Goal: Find specific page/section: Find specific page/section

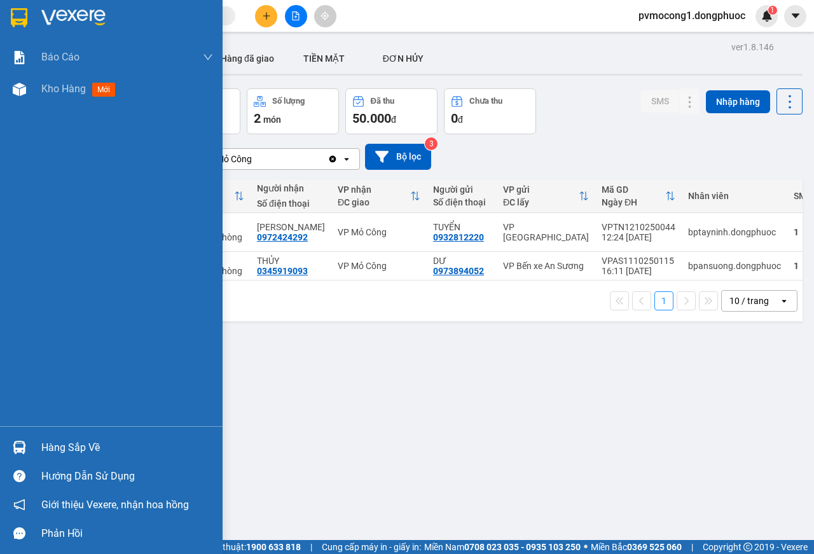
click at [71, 440] on div "Hàng sắp về" at bounding box center [127, 447] width 172 height 19
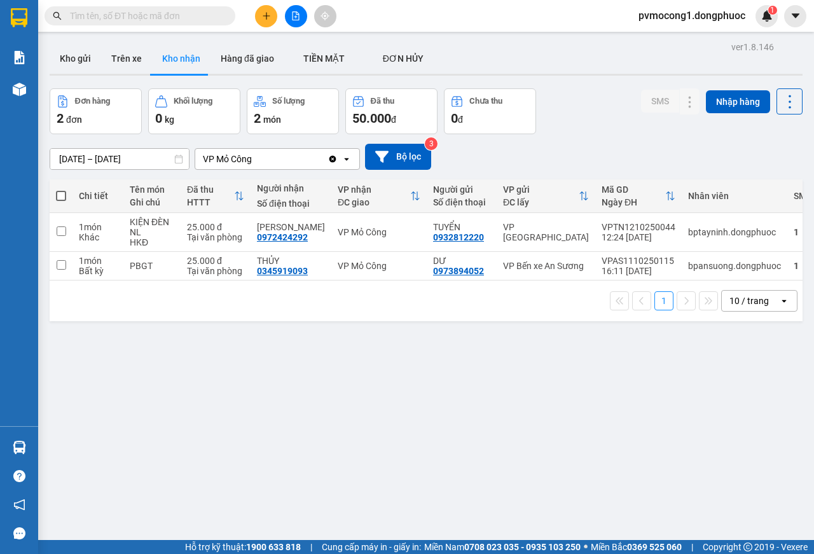
click at [324, 336] on section "Kết quả tìm kiếm ( 0 ) Bộ lọc No Data pvmocong1.dongphuoc 1 Báo cáo Mẫu 1: Báo …" at bounding box center [407, 277] width 814 height 554
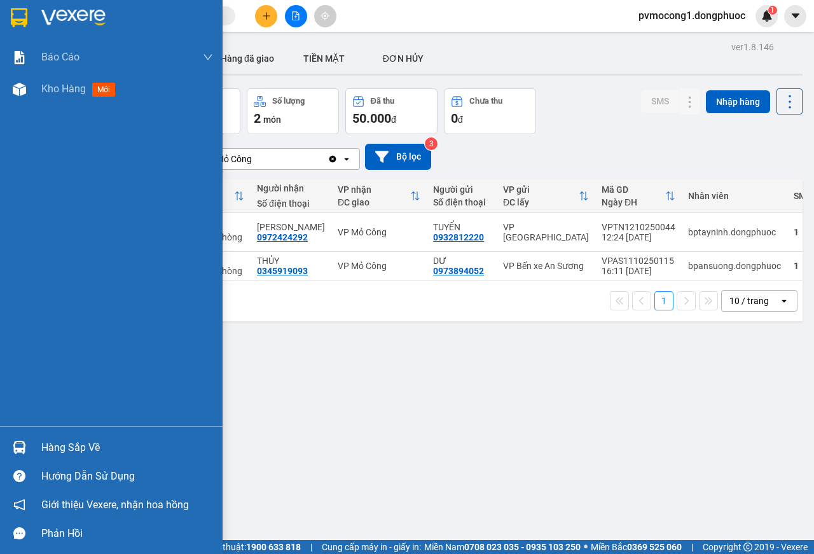
click at [22, 15] on img at bounding box center [19, 17] width 17 height 19
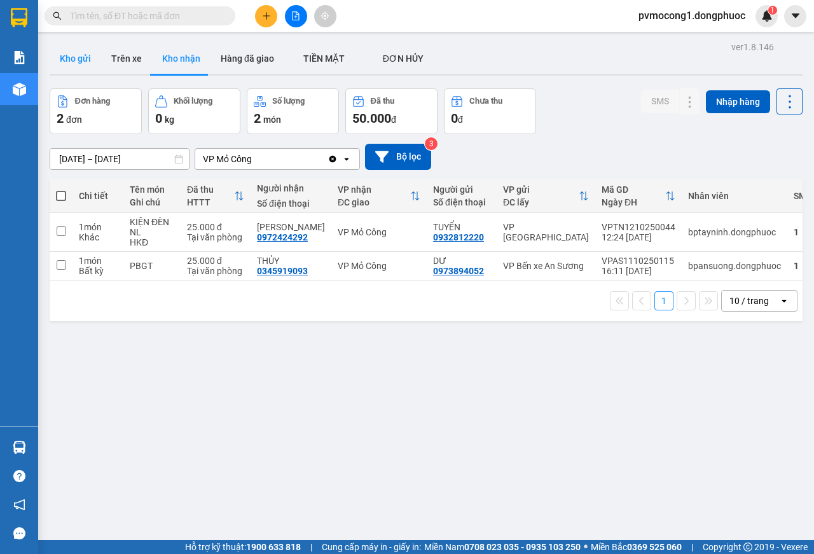
click at [62, 53] on button "Kho gửi" at bounding box center [76, 58] width 52 height 31
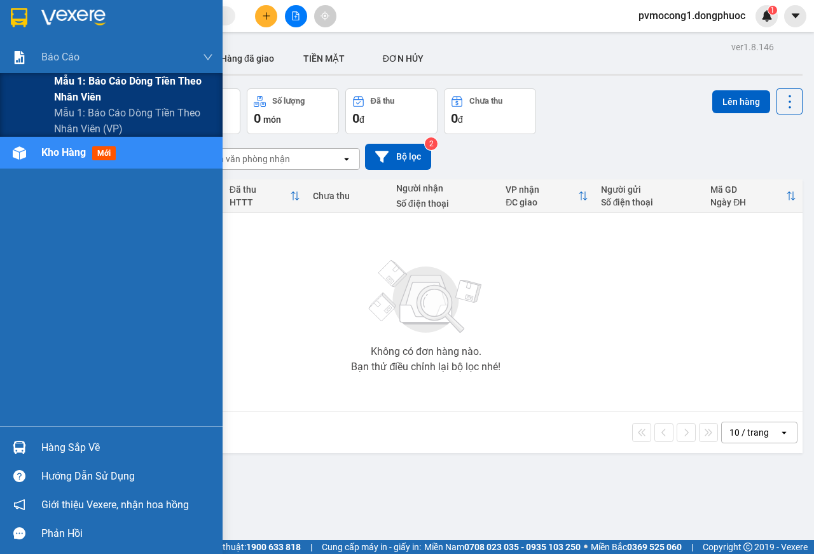
click at [132, 80] on span "Mẫu 1: Báo cáo dòng tiền theo nhân viên" at bounding box center [133, 89] width 159 height 32
